Goal: Use online tool/utility: Utilize a website feature to perform a specific function

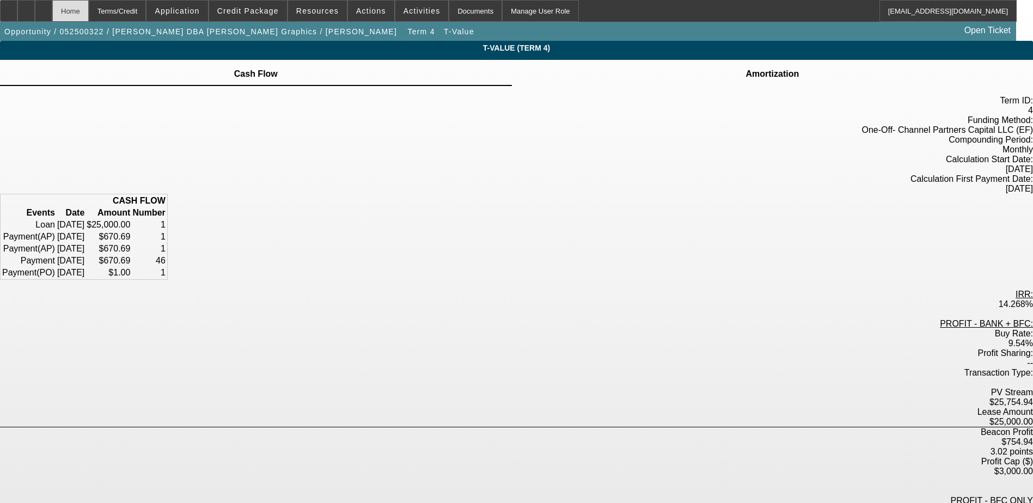
click at [89, 17] on div "Home" at bounding box center [70, 11] width 36 height 22
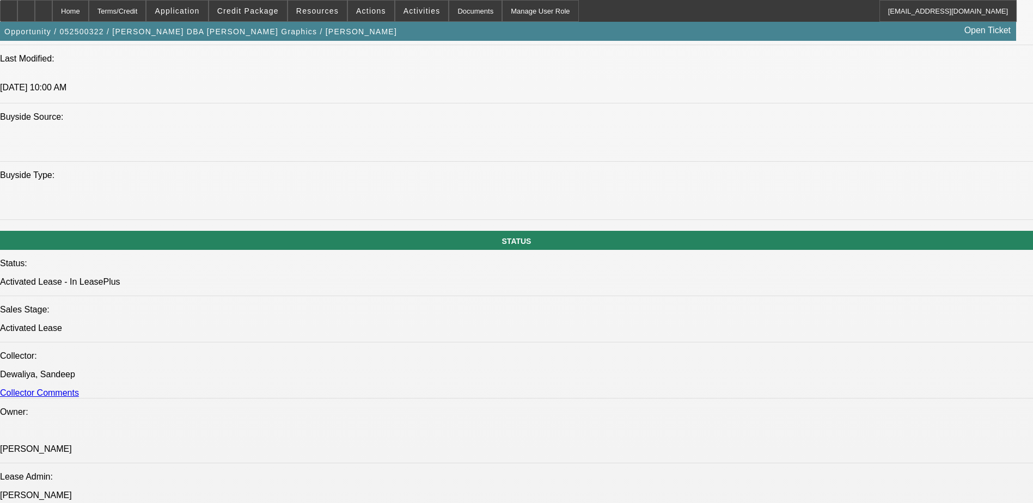
select select "0"
select select "0.1"
select select "0"
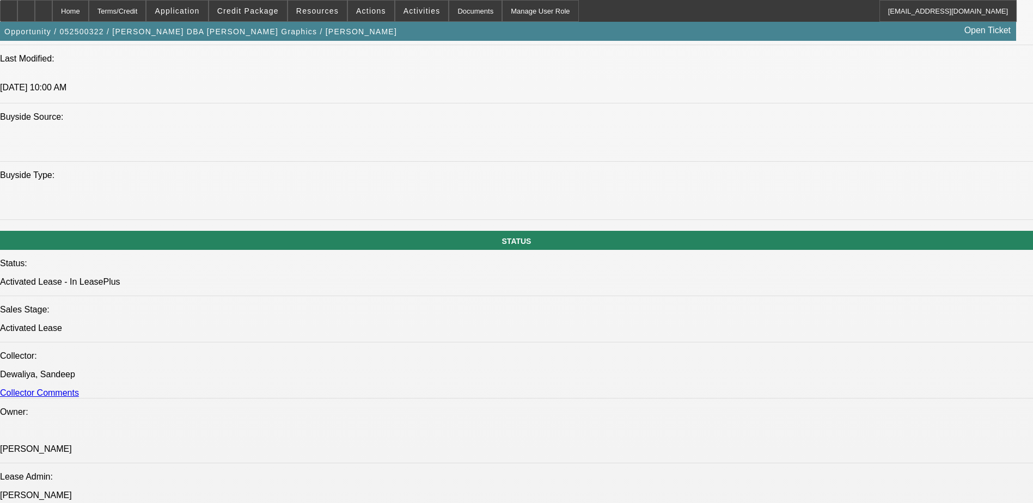
select select "0"
select select "0.1"
select select "0"
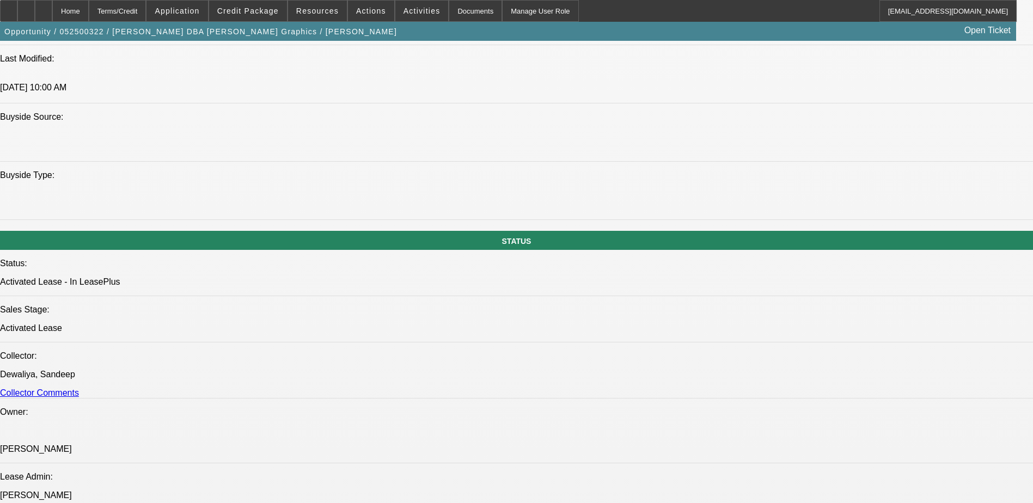
select select "0"
select select "0.1"
select select "1"
select select "4"
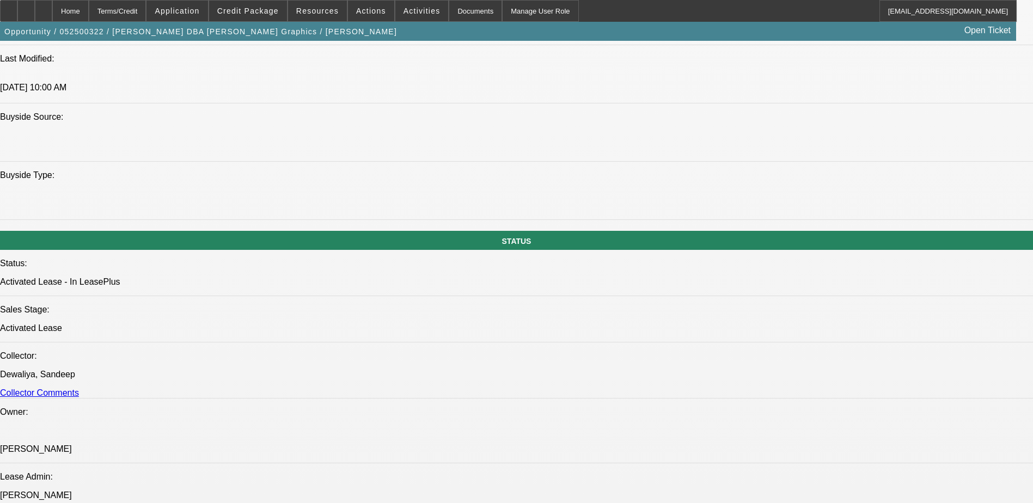
select select "1"
select select "2"
select select "1"
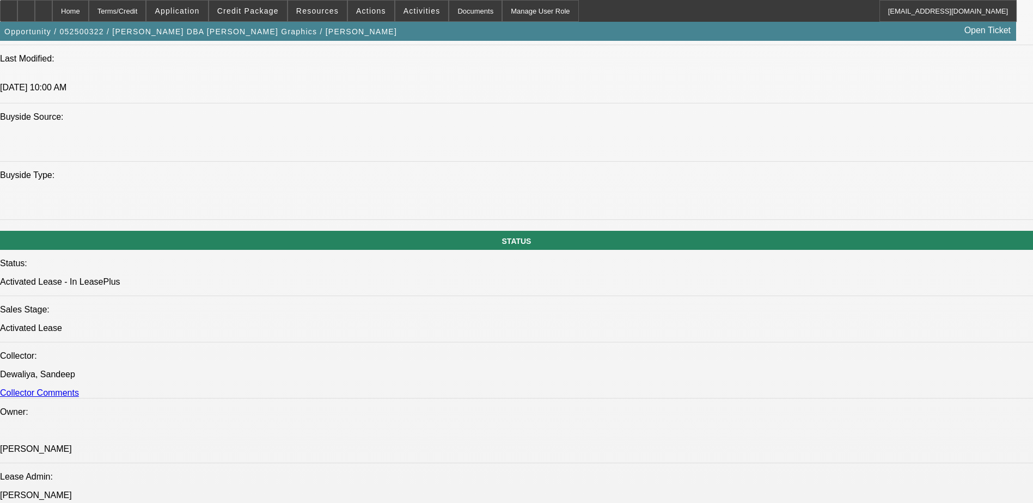
select select "4"
select select "1"
select select "4"
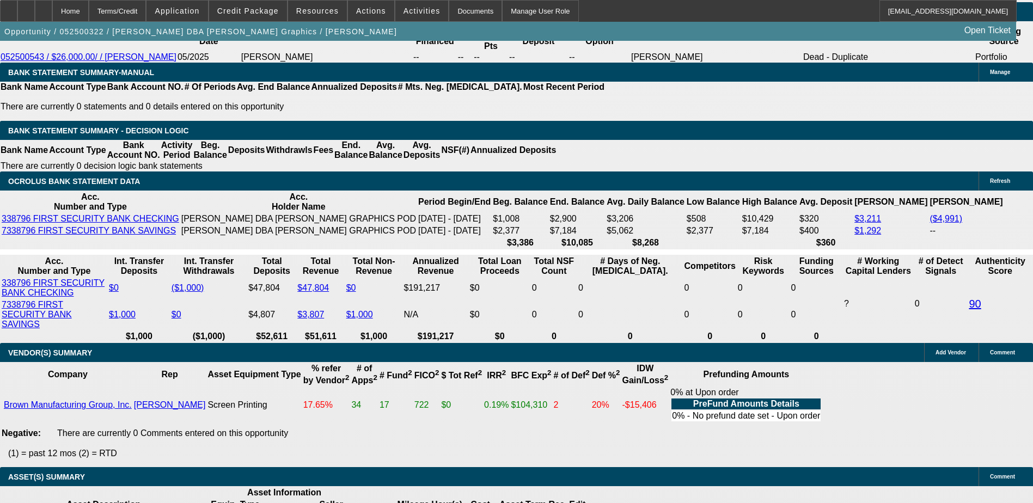
scroll to position [1957, 0]
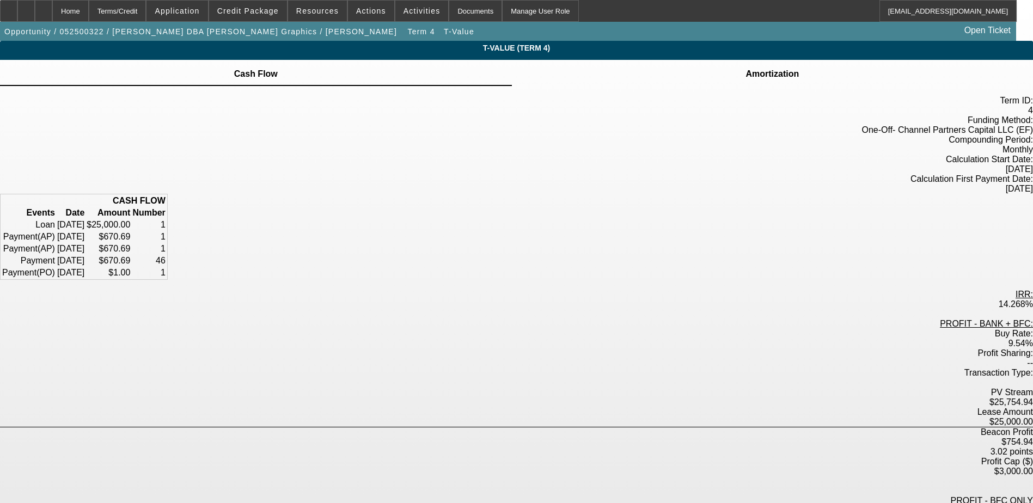
click at [619, 80] on div "Amortization" at bounding box center [772, 73] width 521 height 26
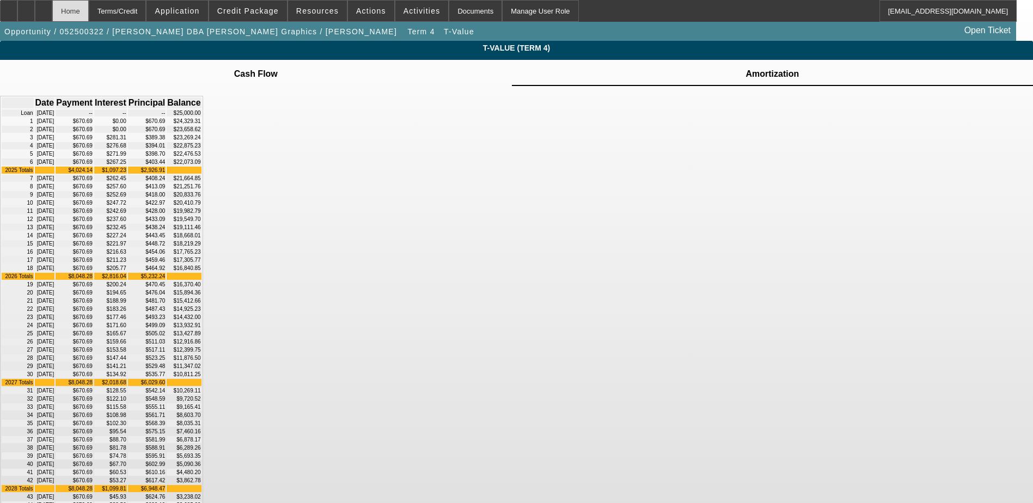
click at [89, 15] on div "Home" at bounding box center [70, 11] width 36 height 22
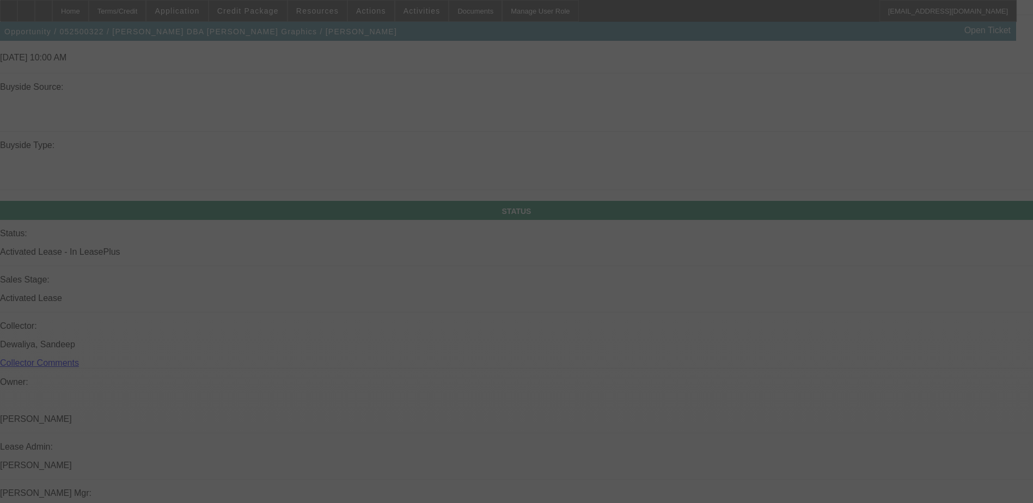
scroll to position [1164, 0]
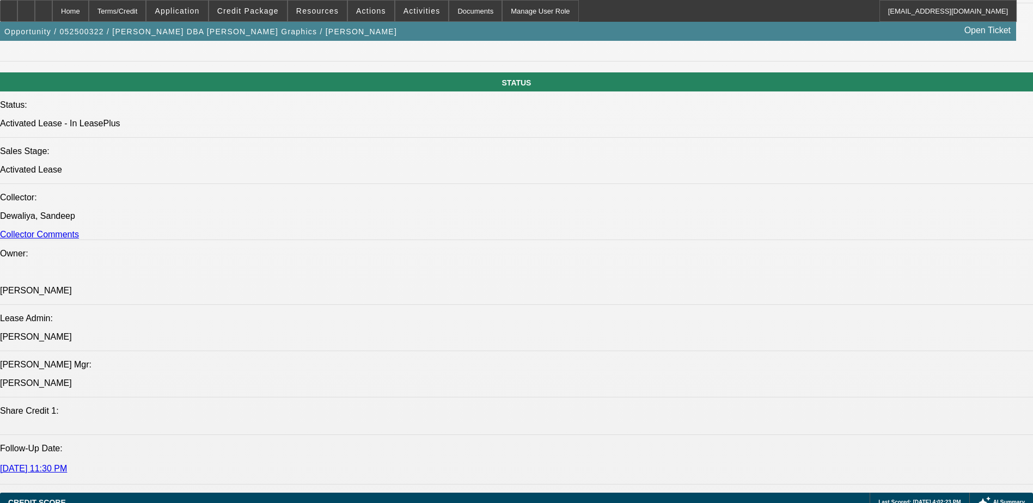
select select "0"
select select "0.1"
select select "4"
select select "0"
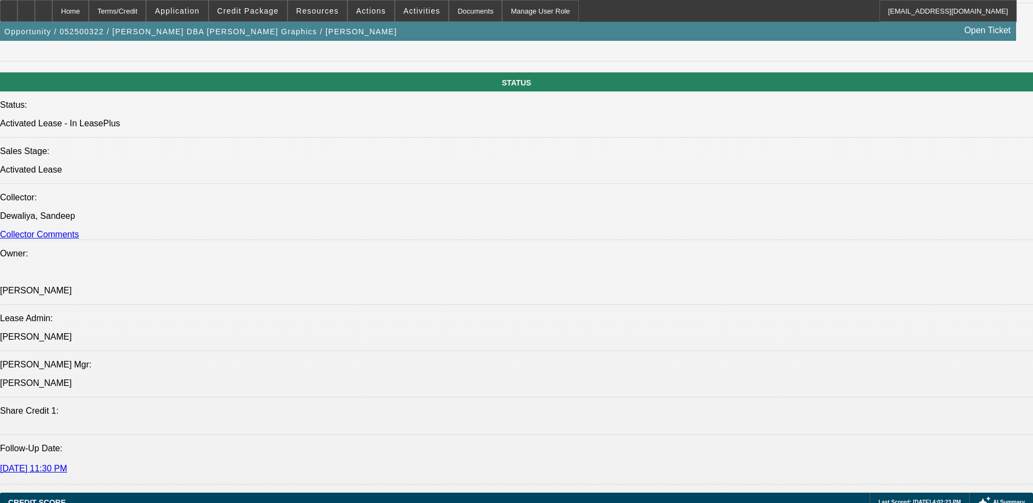
select select "0"
select select "2"
select select "0"
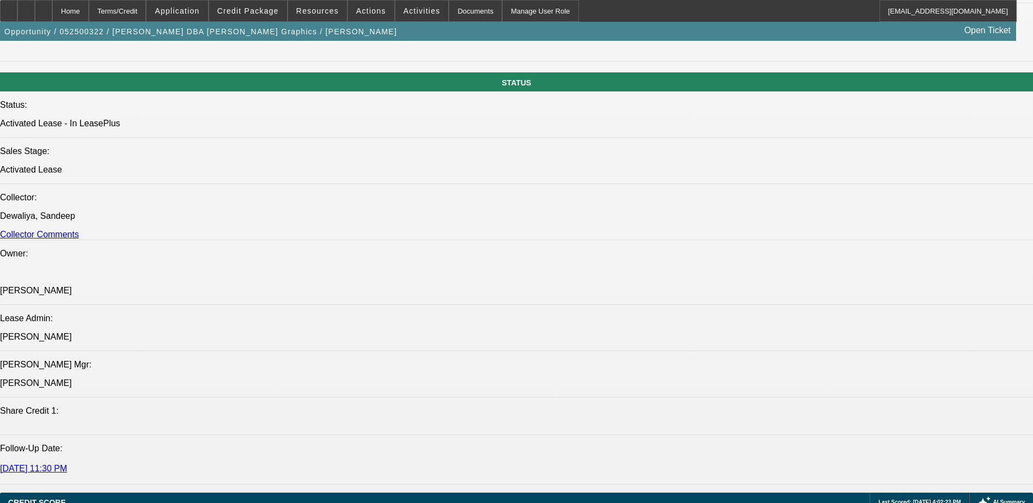
select select "0.1"
select select "4"
select select "0"
select select "0.1"
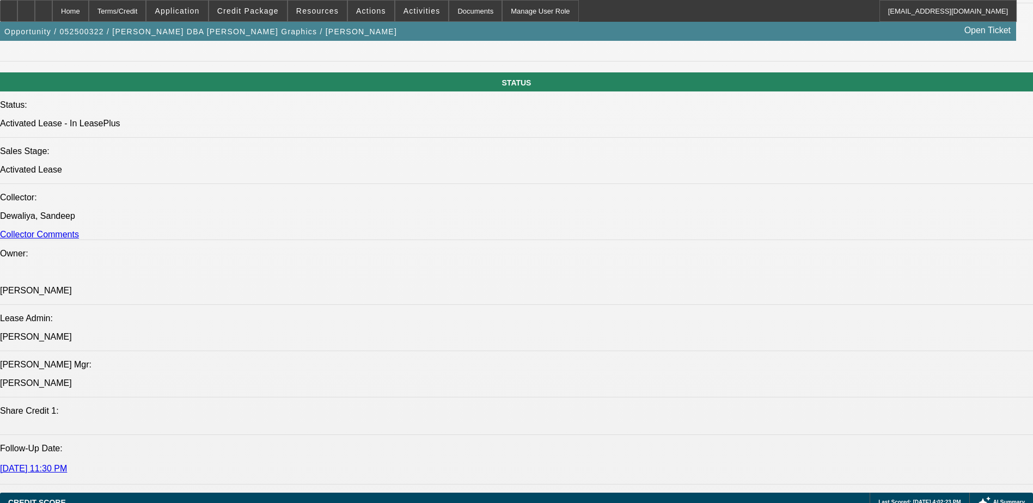
select select "4"
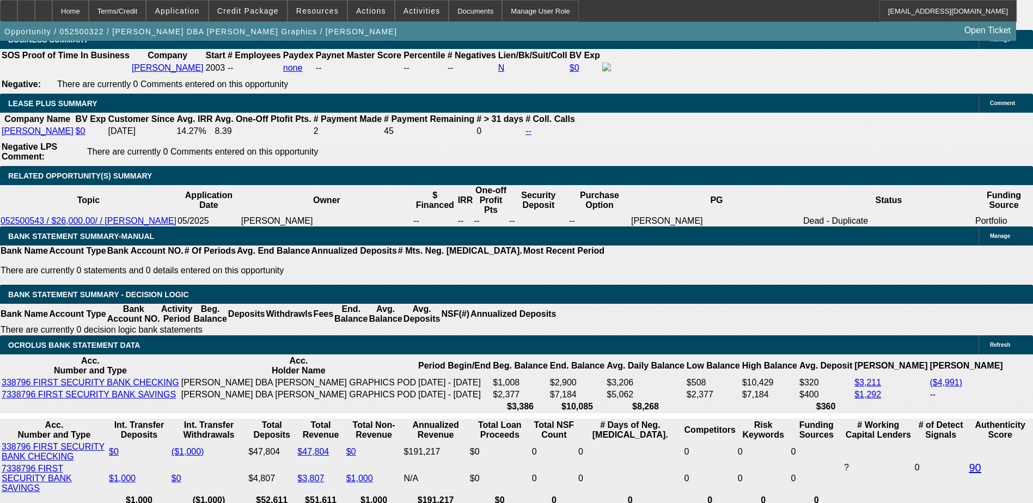
scroll to position [1798, 0]
